Goal: Information Seeking & Learning: Learn about a topic

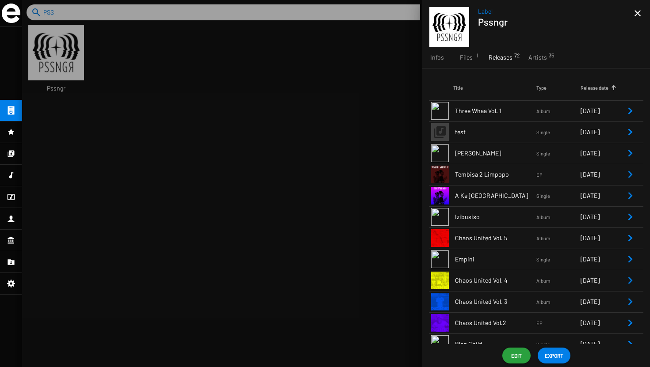
scroll to position [15, 74]
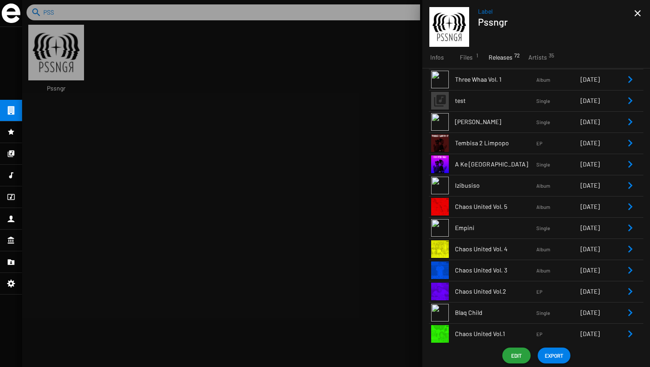
click at [113, 16] on div at bounding box center [336, 183] width 628 height 367
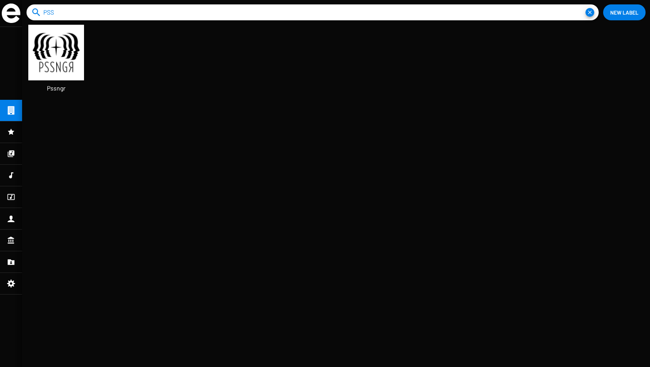
drag, startPoint x: 91, startPoint y: 15, endPoint x: 32, endPoint y: 14, distance: 58.8
click at [32, 14] on form "search PSS close" at bounding box center [313, 12] width 572 height 16
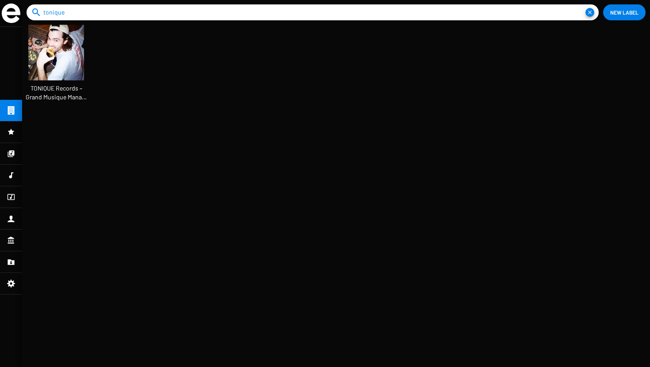
scroll to position [23, 74]
type input "tonique"
click at [74, 39] on img at bounding box center [56, 53] width 56 height 56
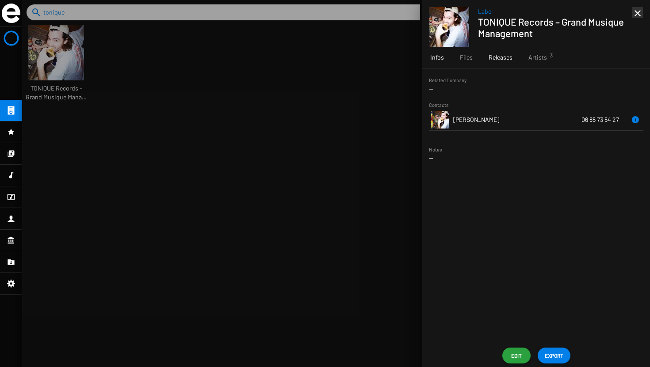
click at [510, 54] on span "Releases" at bounding box center [501, 57] width 24 height 9
click at [543, 54] on span "Artists 3" at bounding box center [537, 57] width 19 height 9
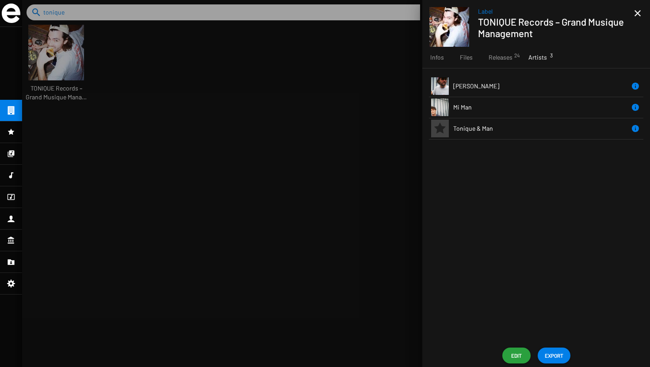
click at [530, 88] on td "[PERSON_NAME]" at bounding box center [541, 86] width 177 height 21
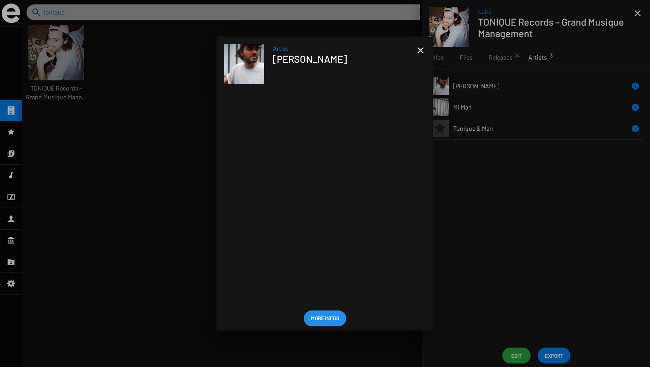
click at [417, 47] on mat-icon "close" at bounding box center [420, 50] width 11 height 11
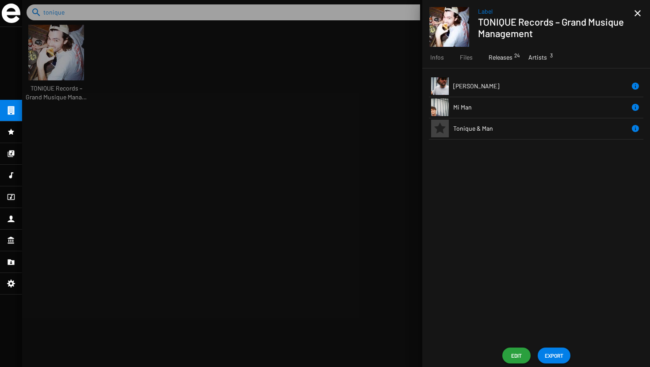
click at [507, 59] on span "Releases 24" at bounding box center [501, 57] width 24 height 9
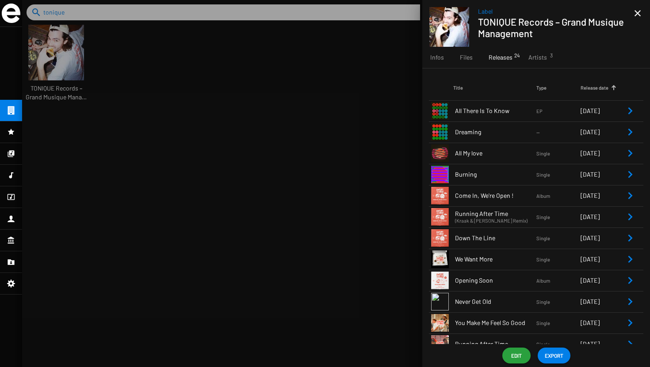
click at [519, 148] on td "All My love" at bounding box center [494, 153] width 83 height 21
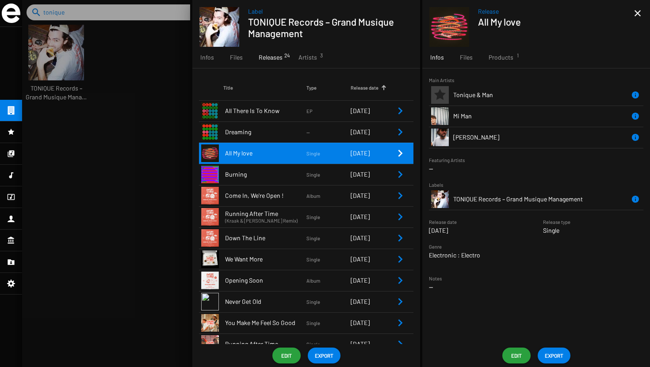
click at [295, 132] on span "Dreaming" at bounding box center [265, 132] width 81 height 9
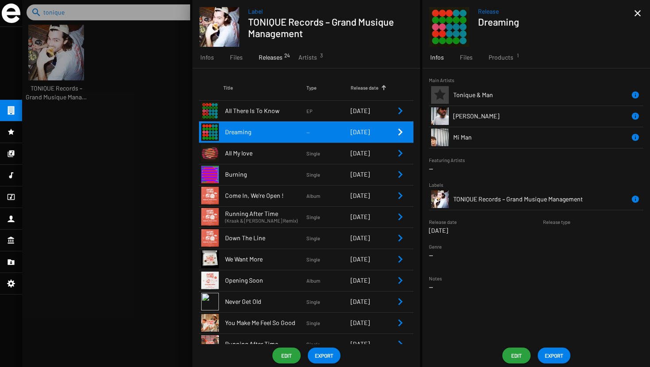
click at [121, 123] on div at bounding box center [336, 183] width 628 height 367
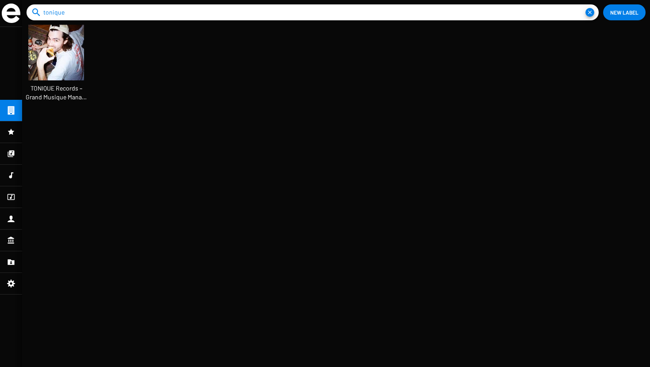
click at [65, 53] on img at bounding box center [56, 53] width 56 height 56
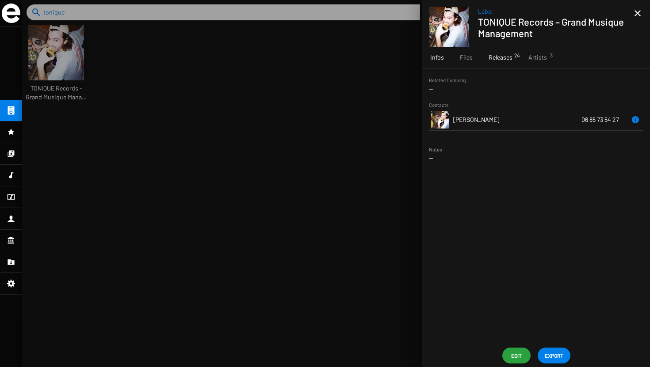
click at [512, 59] on span "Releases 24" at bounding box center [501, 57] width 24 height 9
